Goal: Transaction & Acquisition: Subscribe to service/newsletter

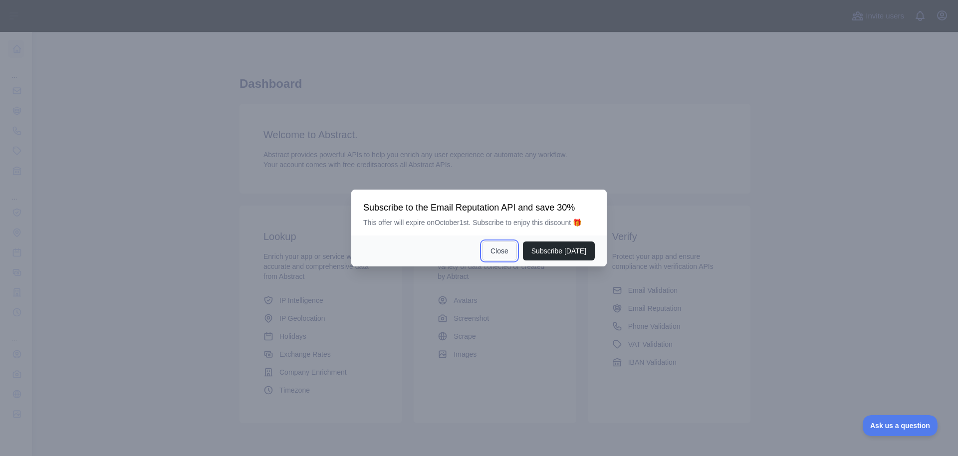
click at [495, 261] on button "Close" at bounding box center [499, 251] width 35 height 19
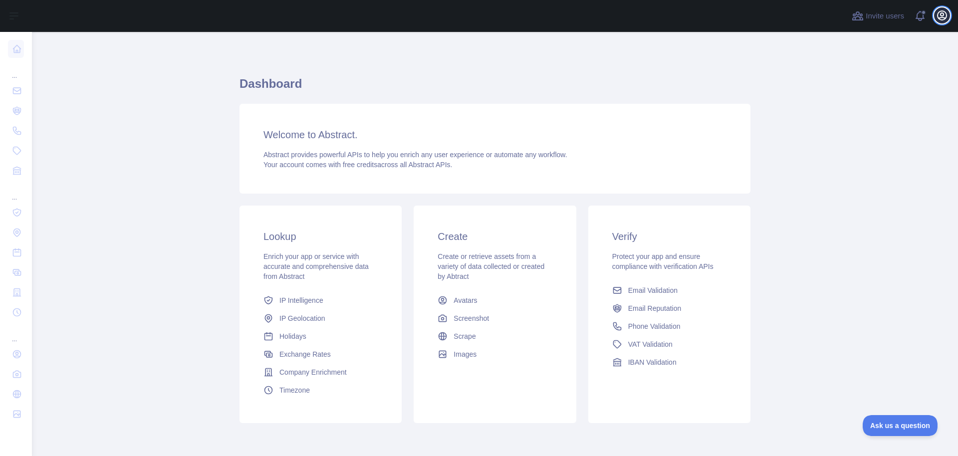
click at [943, 20] on icon "button" at bounding box center [942, 15] width 9 height 9
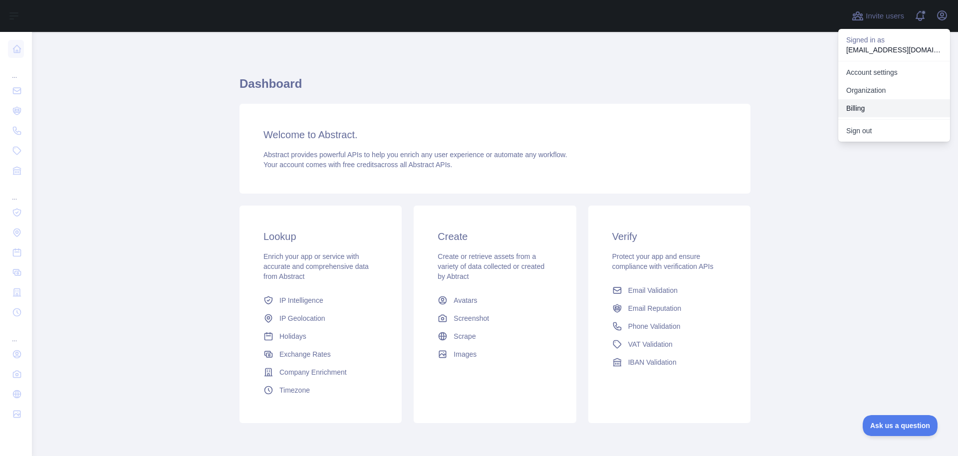
click at [865, 104] on button "Billing" at bounding box center [895, 108] width 112 height 18
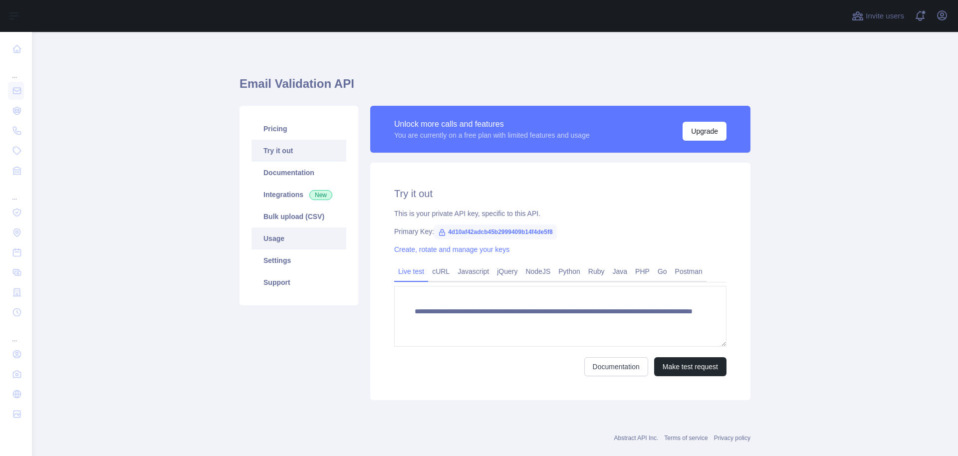
click at [288, 238] on link "Usage" at bounding box center [299, 239] width 95 height 22
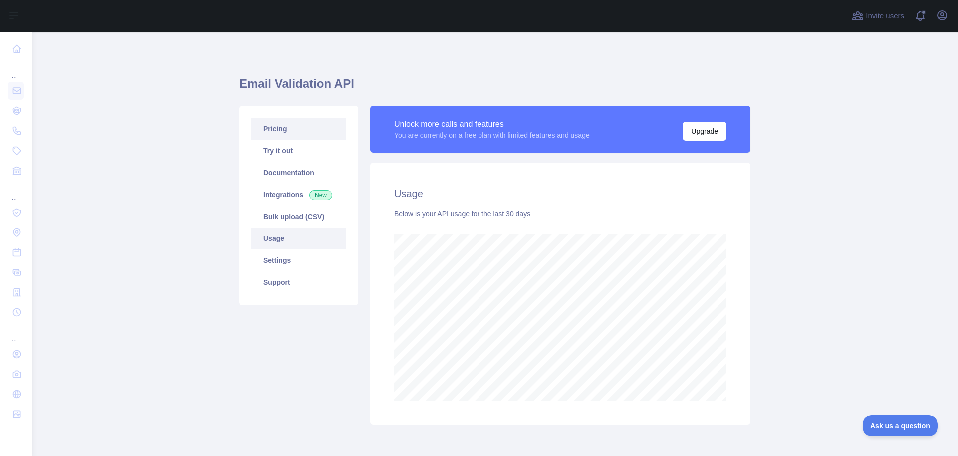
click at [290, 134] on link "Pricing" at bounding box center [299, 129] width 95 height 22
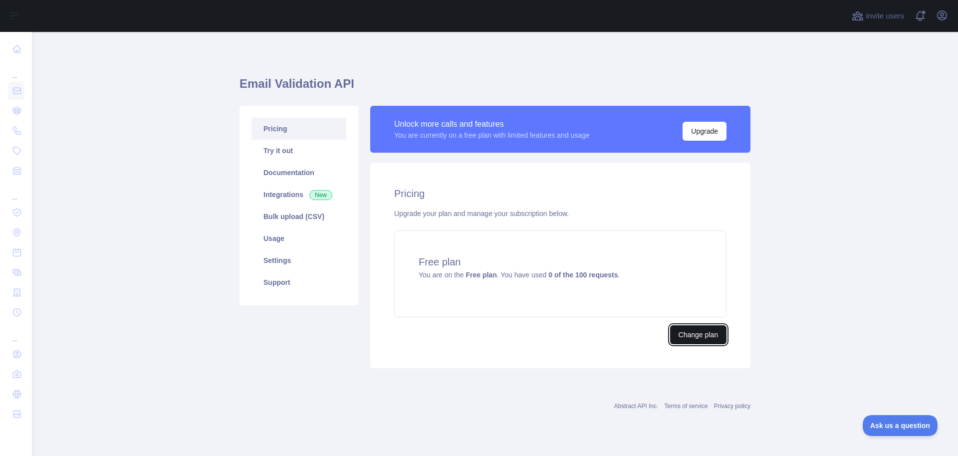
click at [683, 337] on button "Change plan" at bounding box center [698, 334] width 56 height 19
